Goal: Transaction & Acquisition: Purchase product/service

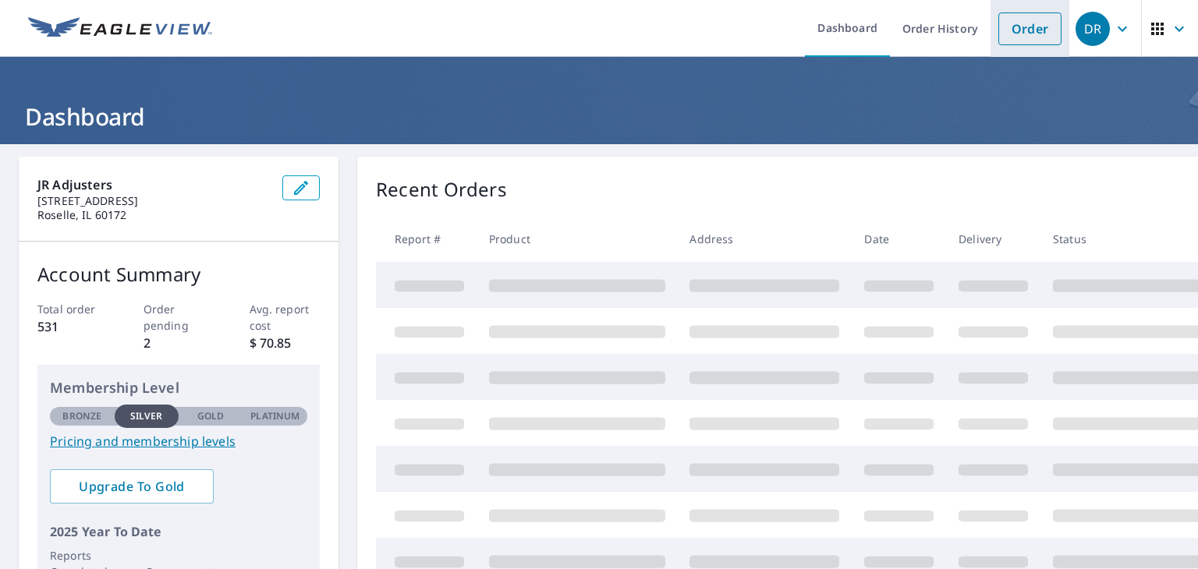
click at [1021, 34] on link "Order" at bounding box center [1029, 28] width 63 height 33
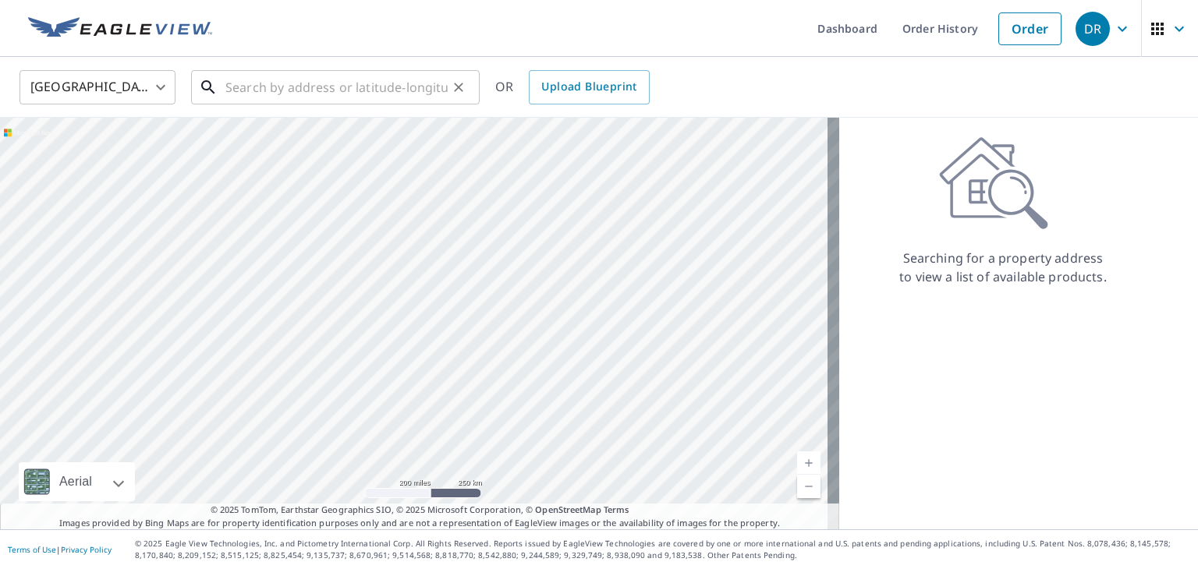
click at [291, 91] on input "text" at bounding box center [336, 88] width 222 height 44
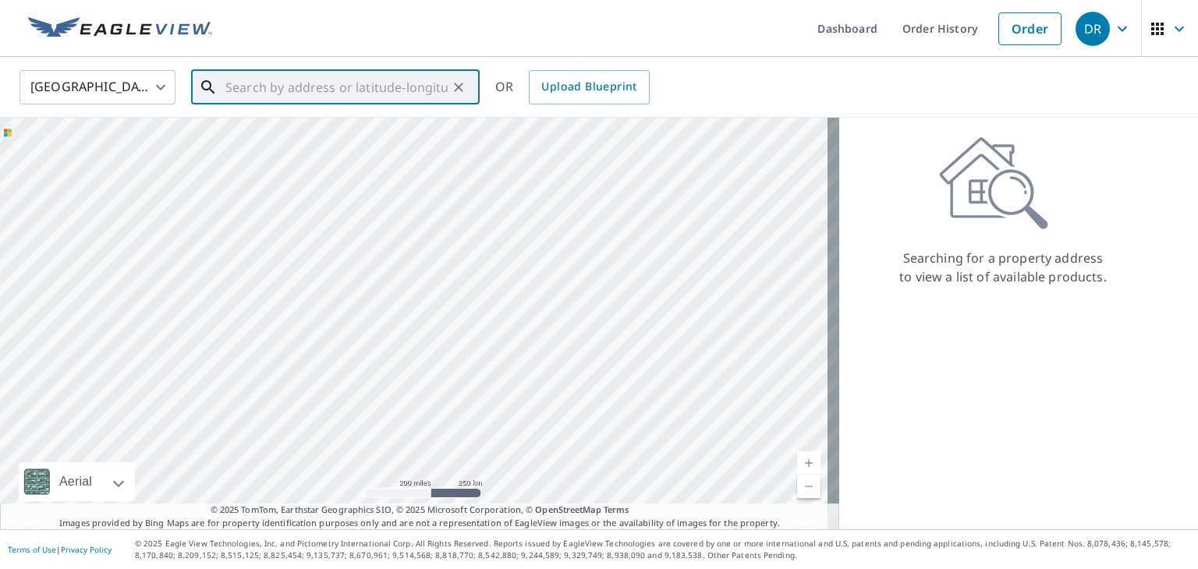
paste input "7628 160TH PL"
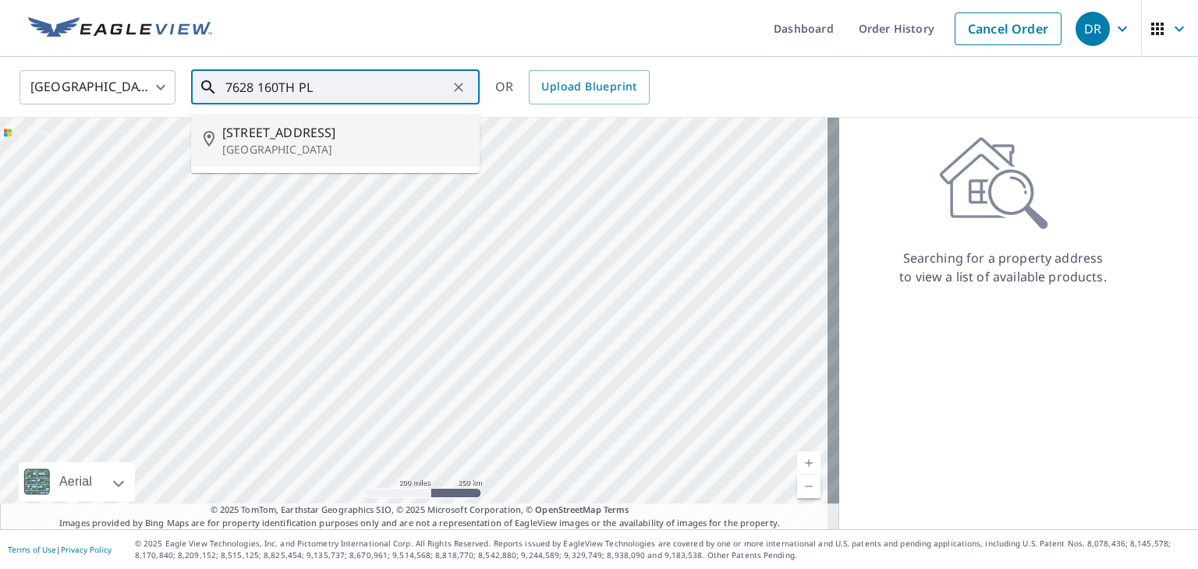
click at [331, 136] on span "[STREET_ADDRESS]" at bounding box center [344, 132] width 245 height 19
type input "[STREET_ADDRESS]"
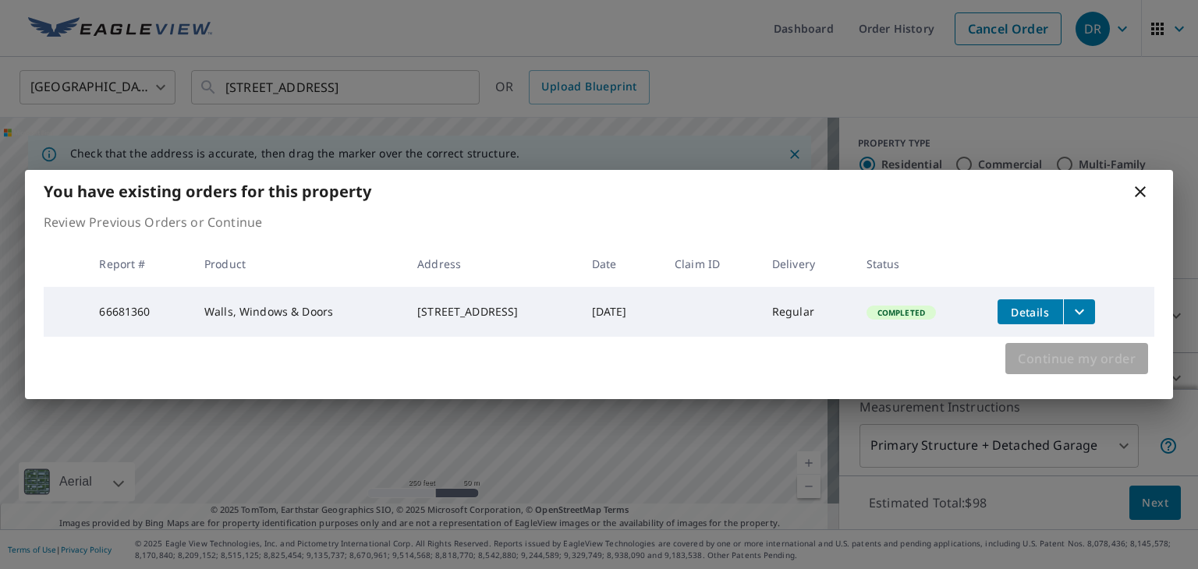
click at [1114, 358] on span "Continue my order" at bounding box center [1077, 359] width 118 height 22
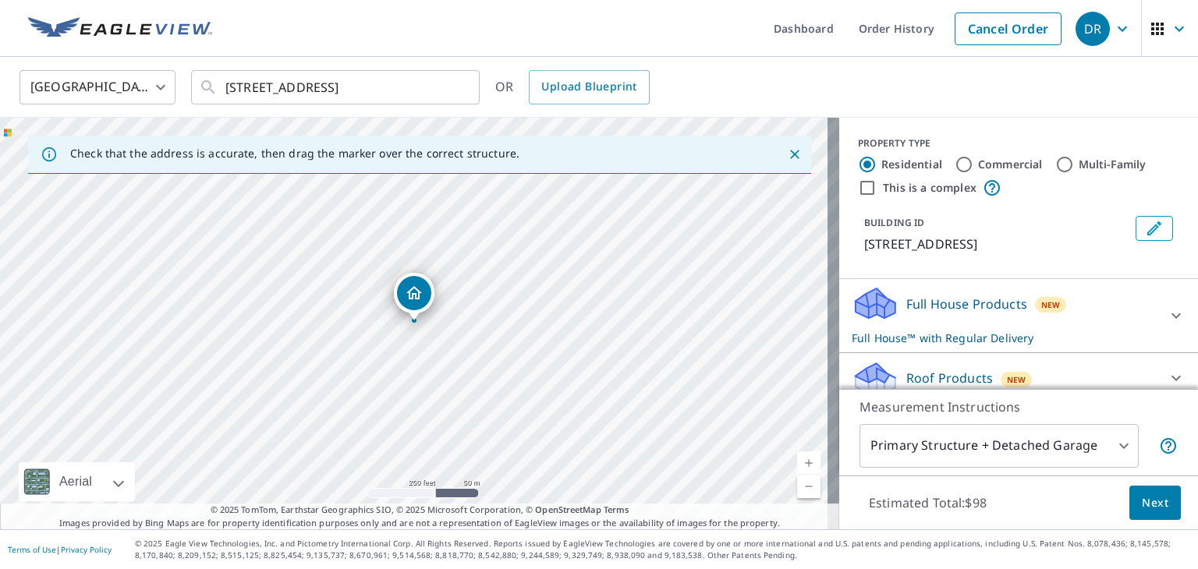
click at [1088, 319] on div "Full House Products New Full House™ with Regular Delivery" at bounding box center [1005, 315] width 306 height 61
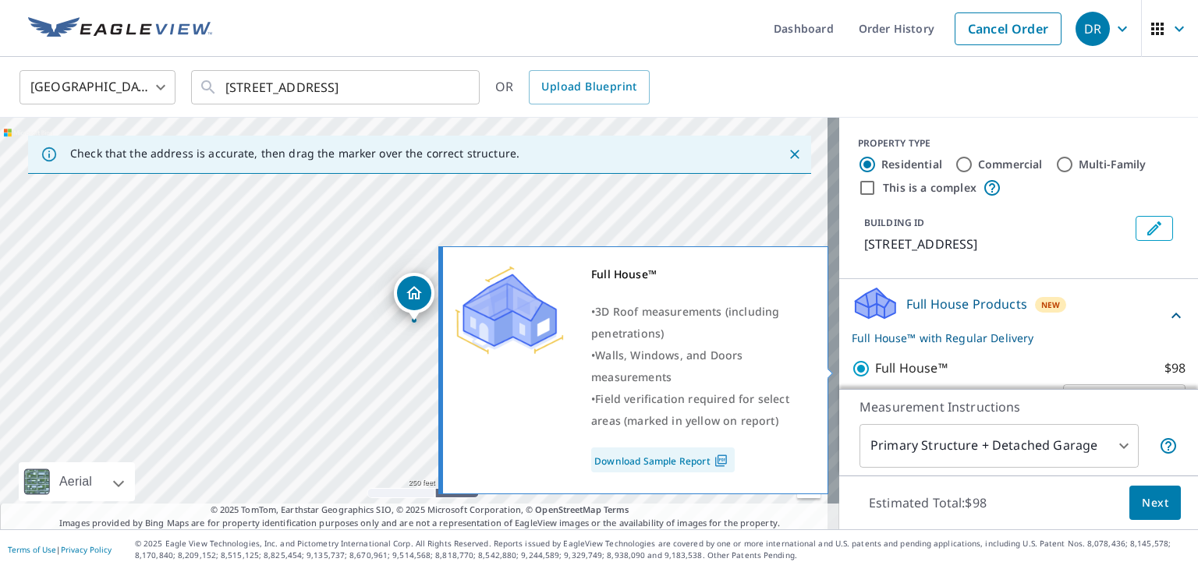
click at [855, 369] on input "Full House™ $98" at bounding box center [863, 368] width 23 height 19
checkbox input "false"
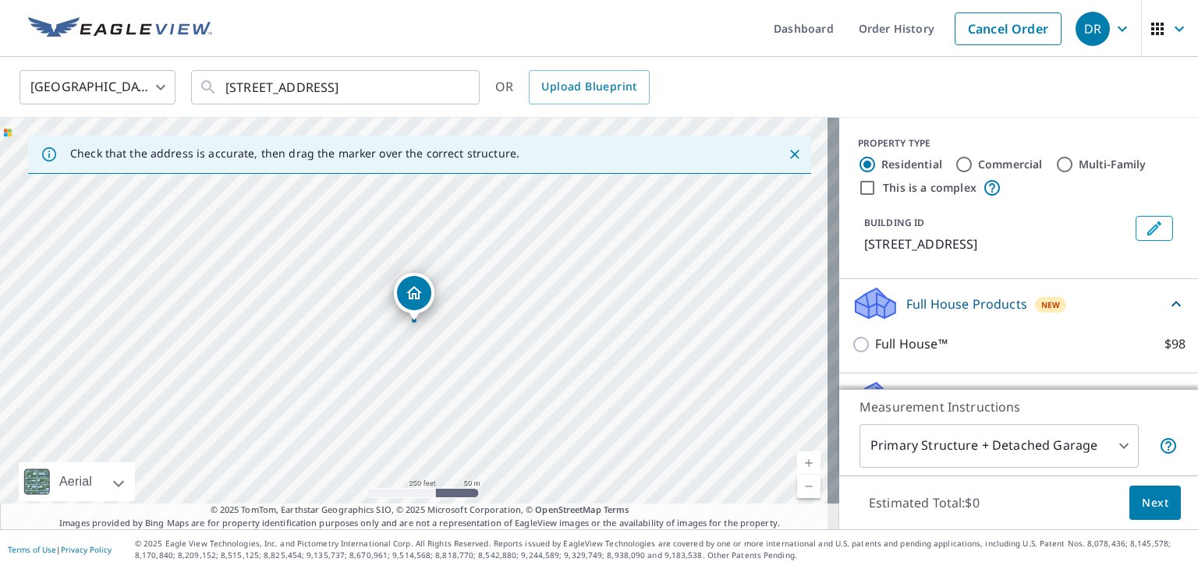
scroll to position [135, 0]
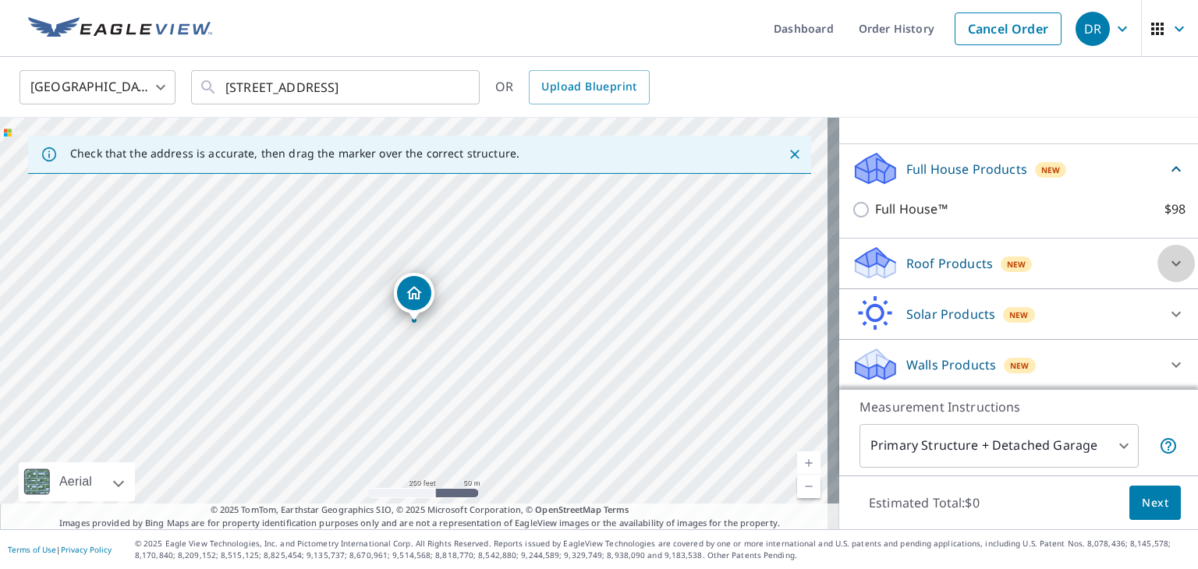
click at [1157, 256] on div at bounding box center [1175, 263] width 37 height 37
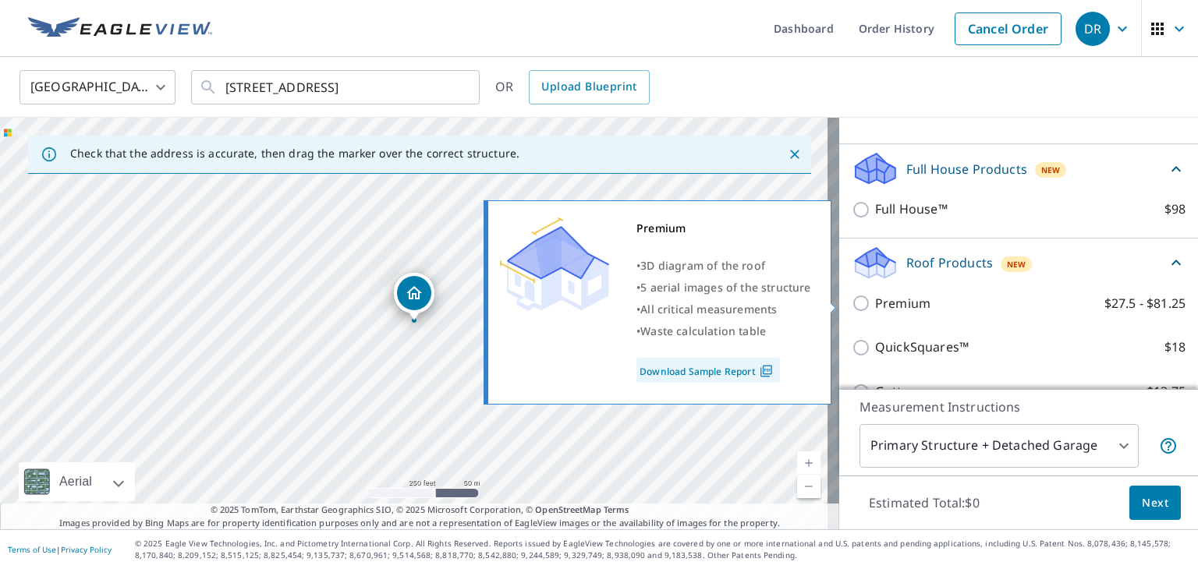
click at [852, 306] on input "Premium $27.5 - $81.25" at bounding box center [863, 303] width 23 height 19
checkbox input "true"
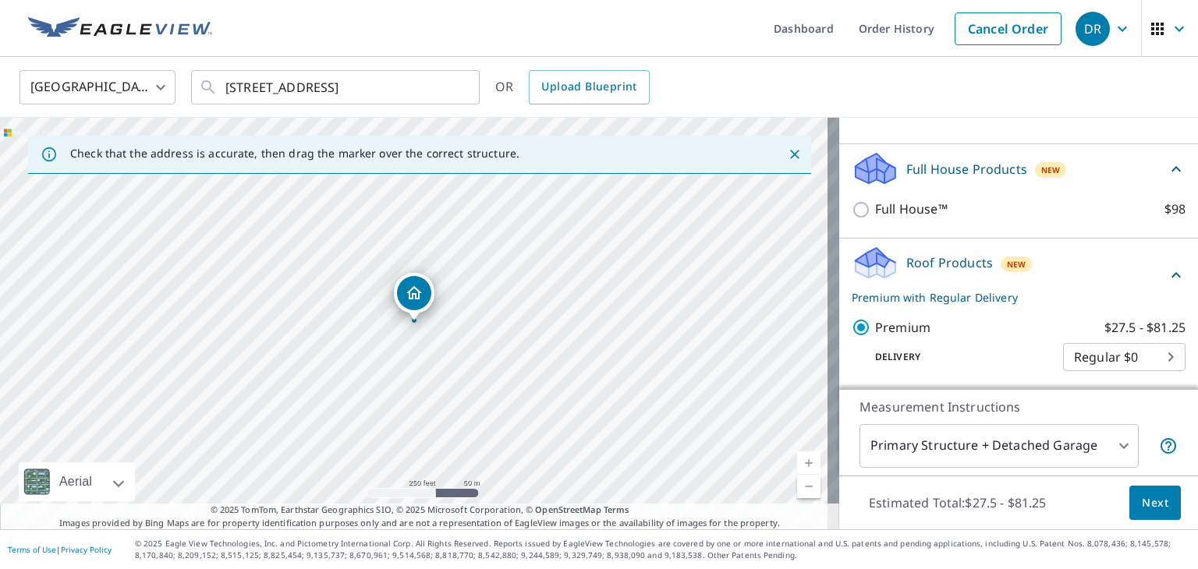
click at [1151, 498] on span "Next" at bounding box center [1155, 503] width 27 height 19
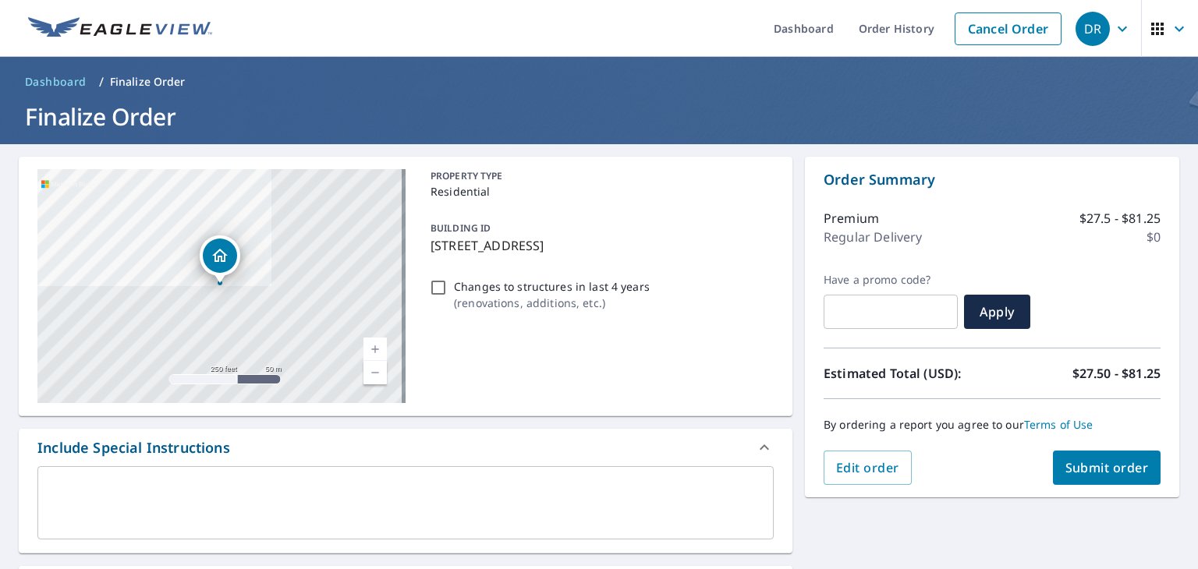
click at [1121, 478] on button "Submit order" at bounding box center [1107, 468] width 108 height 34
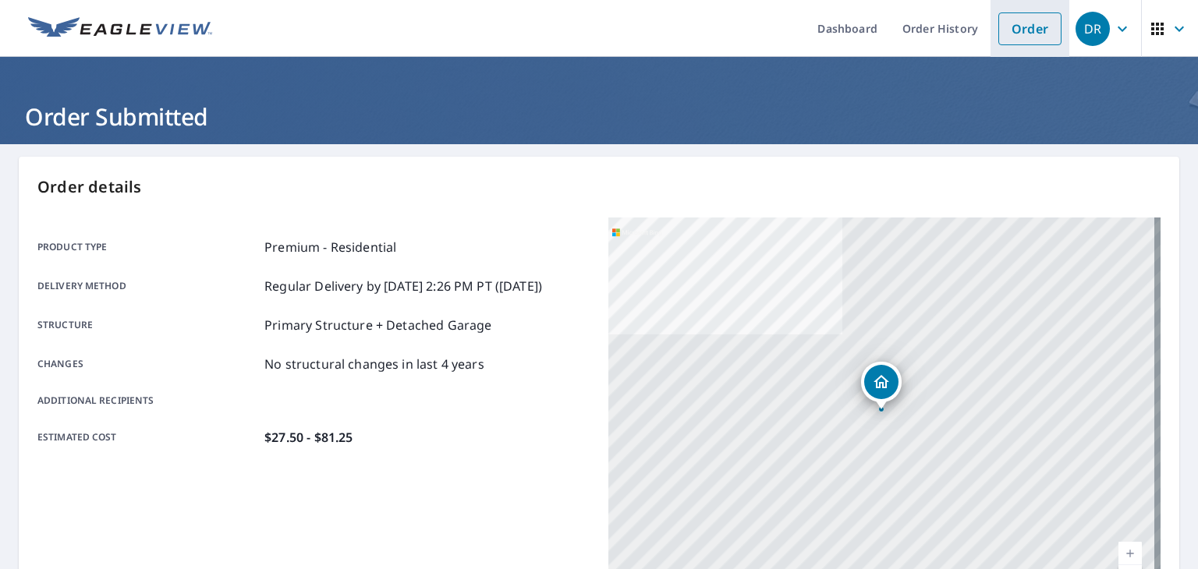
click at [1023, 34] on link "Order" at bounding box center [1029, 28] width 63 height 33
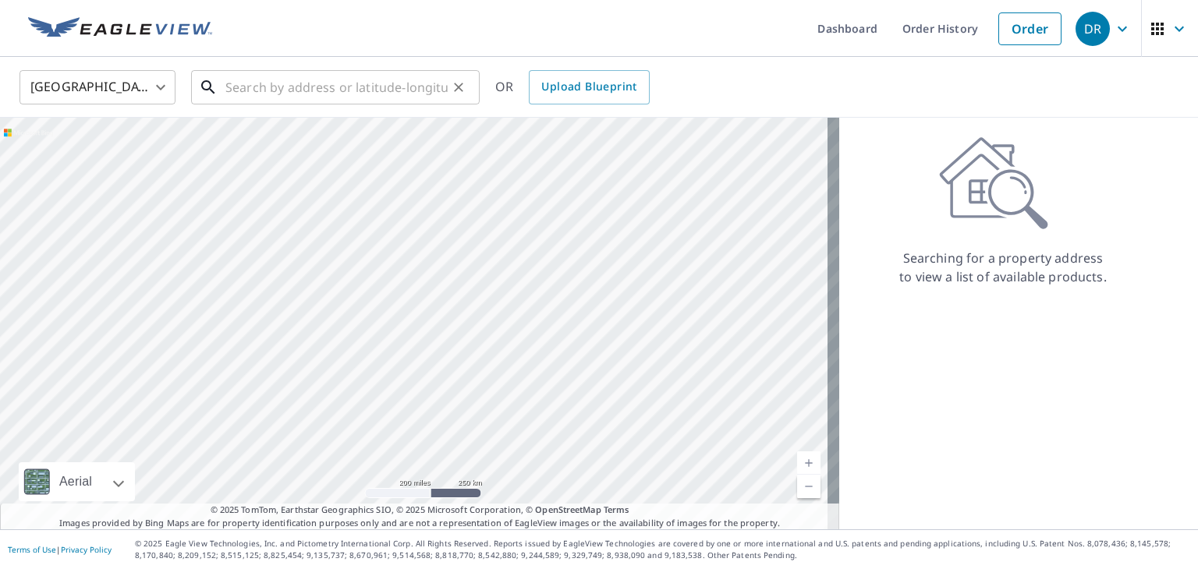
click at [303, 97] on input "text" at bounding box center [336, 88] width 222 height 44
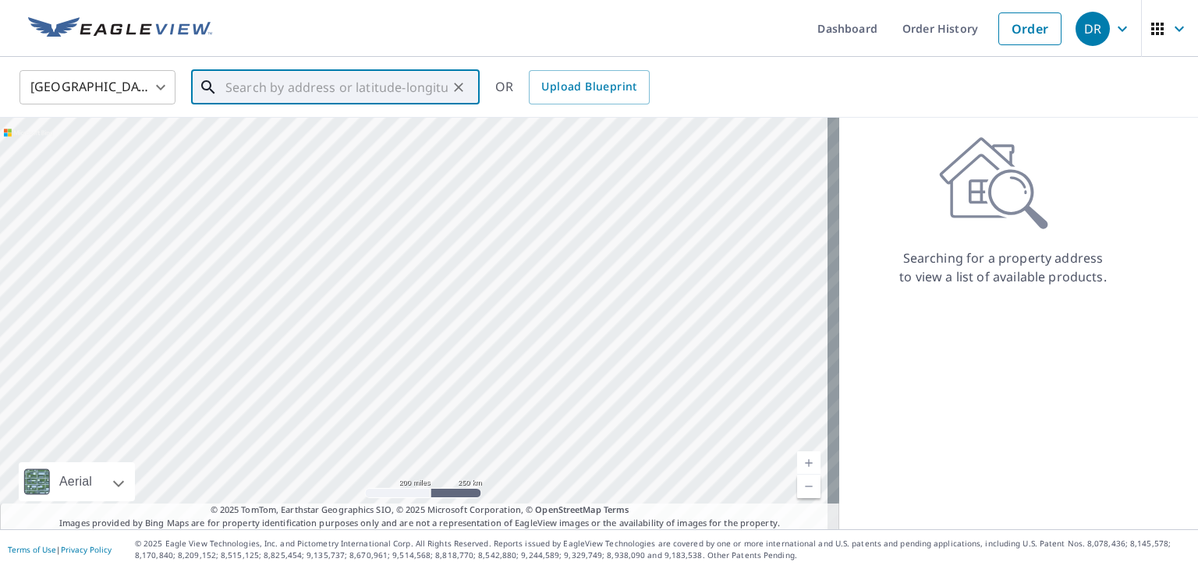
paste input "[STREET_ADDRESS]"
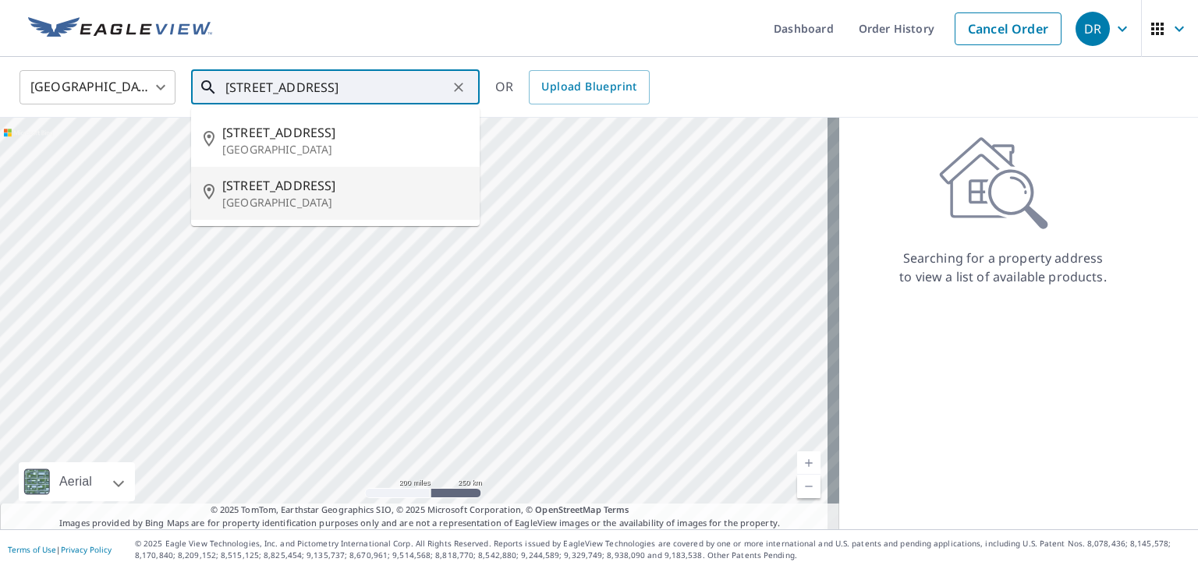
click at [359, 202] on p "[GEOGRAPHIC_DATA]" at bounding box center [344, 203] width 245 height 16
type input "[STREET_ADDRESS]"
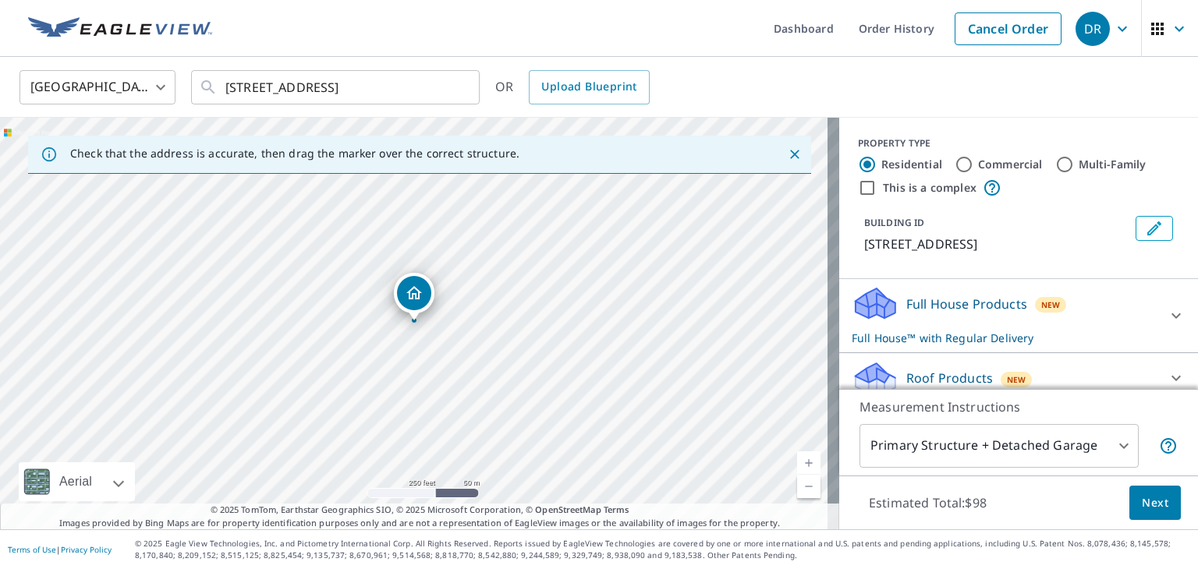
click at [1089, 323] on div "Full House Products New Full House™ with Regular Delivery" at bounding box center [1005, 315] width 306 height 61
click at [1116, 316] on div "Full House Products New Full House™ with Regular Delivery" at bounding box center [1009, 315] width 315 height 61
click at [1157, 499] on button "Next" at bounding box center [1154, 503] width 51 height 35
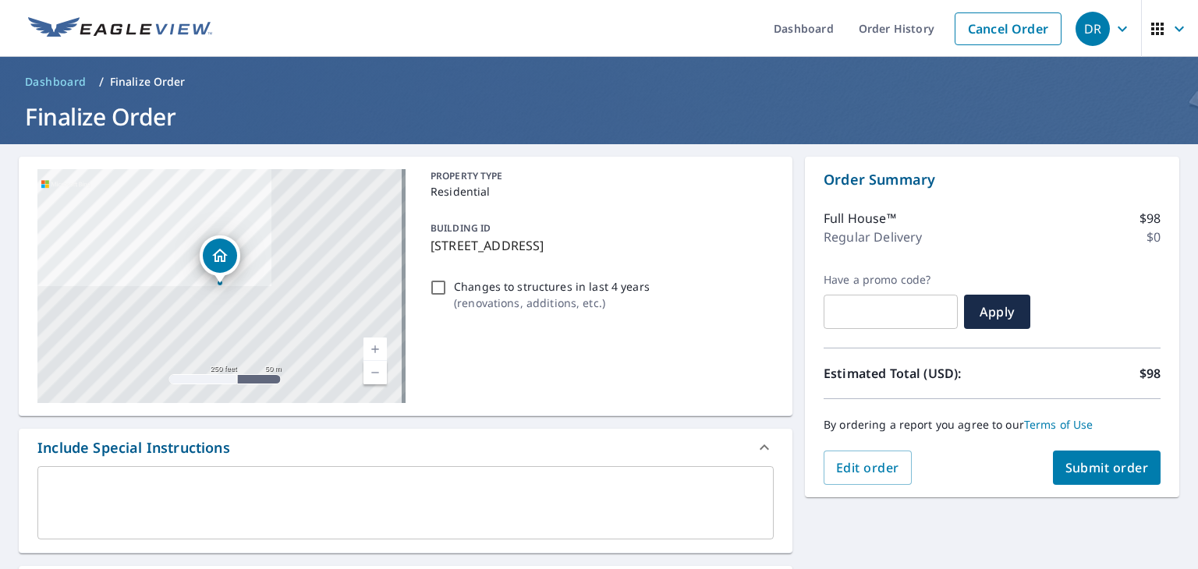
click at [1121, 464] on span "Submit order" at bounding box center [1106, 467] width 83 height 17
